Goal: Task Accomplishment & Management: Use online tool/utility

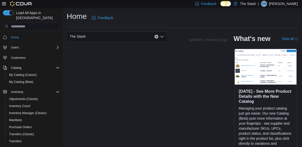
click at [187, 98] on div "The Stash Updated 1 minute(s) ago What's new View all (opens in a new tab or wi…" at bounding box center [182, 95] width 231 height 126
click at [12, 90] on span "Inventory" at bounding box center [17, 92] width 12 height 4
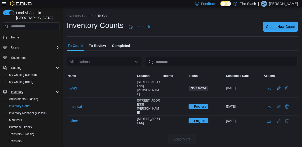
click at [281, 29] on span "Create New Count" at bounding box center [280, 26] width 29 height 5
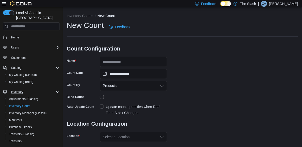
click at [286, 3] on p "[PERSON_NAME]" at bounding box center [283, 4] width 29 height 6
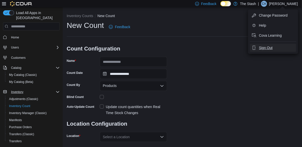
click at [266, 50] on button "Sign Out" at bounding box center [273, 48] width 46 height 8
